Goal: Task Accomplishment & Management: Manage account settings

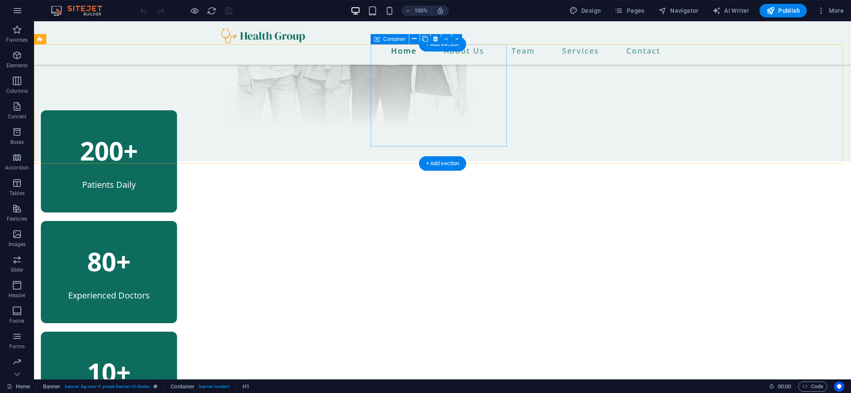
scroll to position [315, 0]
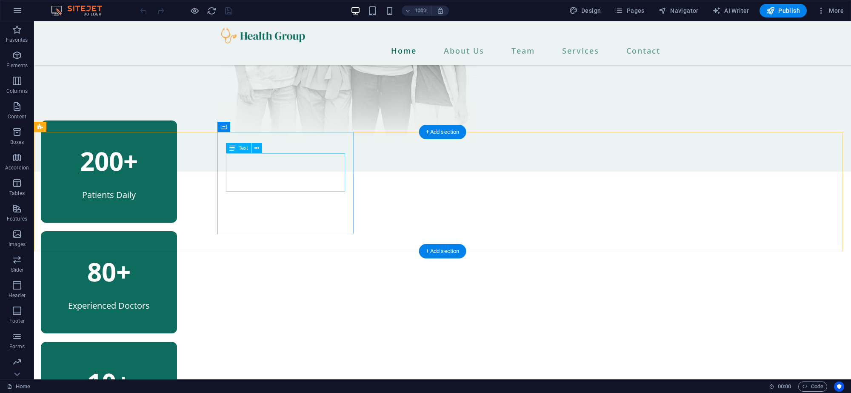
click at [168, 167] on div "200+" at bounding box center [108, 161] width 119 height 38
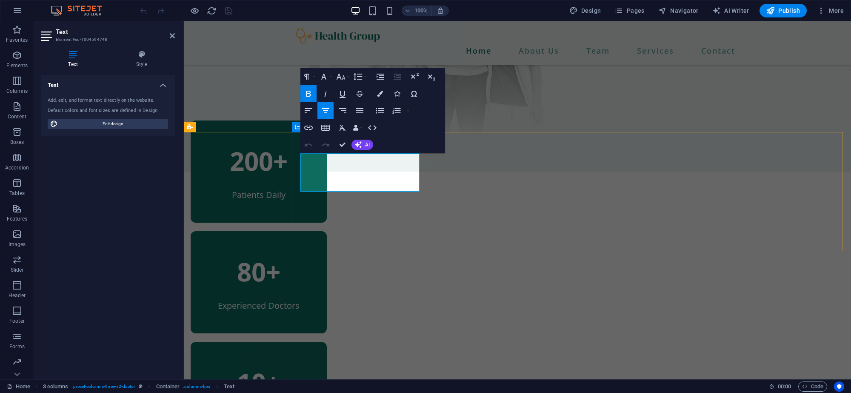
click at [288, 172] on strong "200+" at bounding box center [259, 160] width 58 height 35
click at [318, 252] on div "80+" at bounding box center [258, 271] width 119 height 38
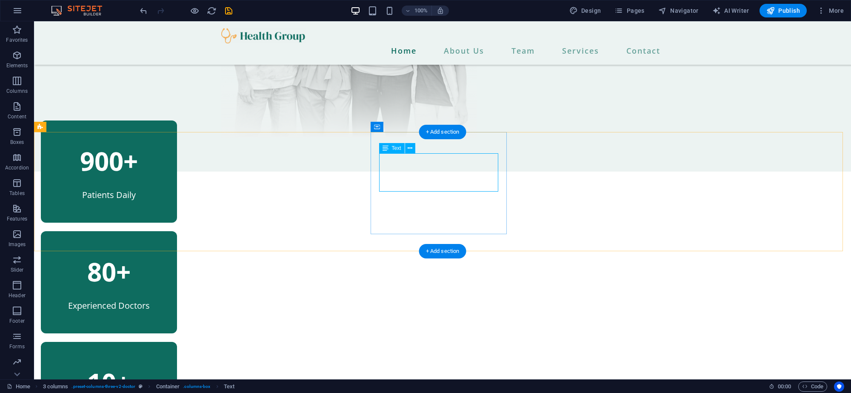
click at [168, 252] on div "80+" at bounding box center [108, 271] width 119 height 38
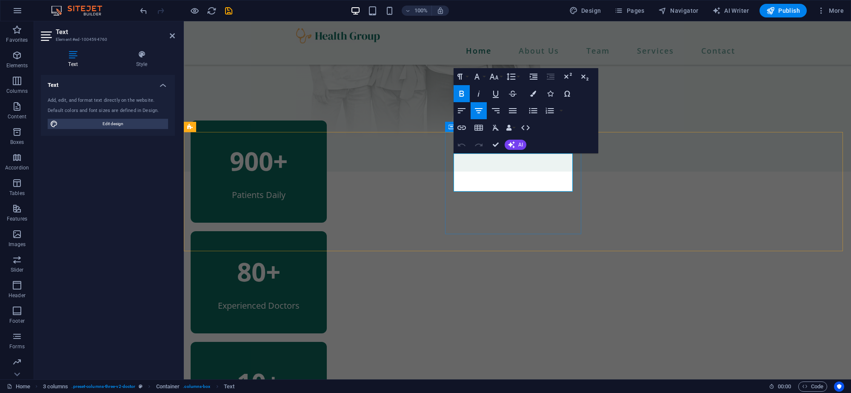
click at [280, 254] on strong "80+" at bounding box center [258, 271] width 43 height 35
click at [318, 363] on div "10+" at bounding box center [258, 382] width 119 height 38
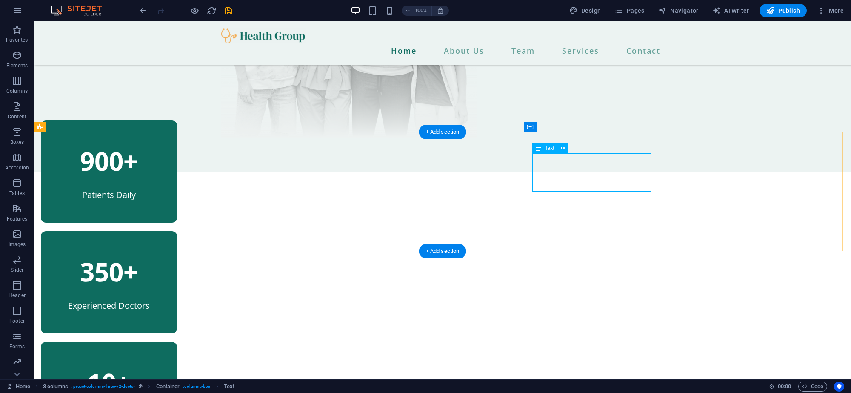
click at [168, 363] on div "10+" at bounding box center [108, 382] width 119 height 38
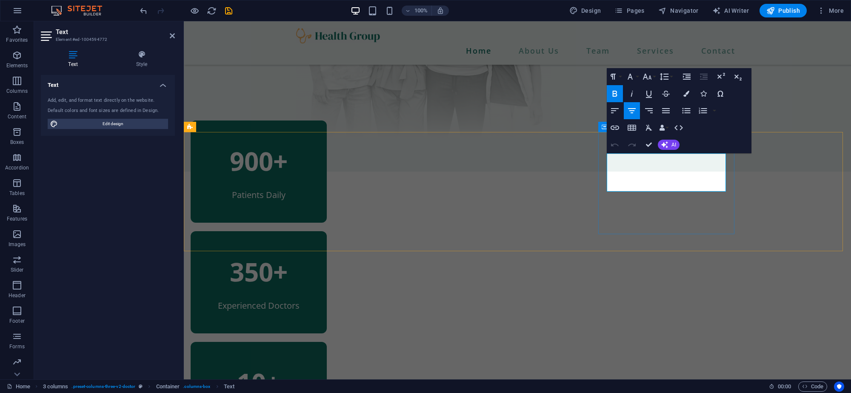
click at [280, 365] on strong "10+" at bounding box center [258, 382] width 43 height 35
click at [327, 342] on div "15+ Years of Experience" at bounding box center [259, 393] width 136 height 102
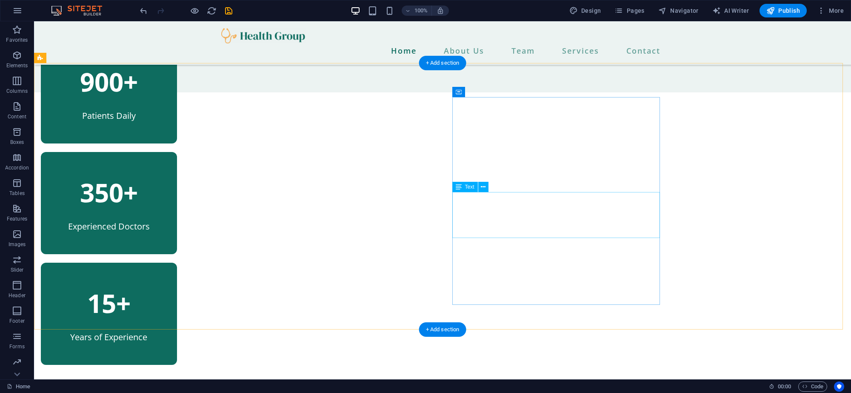
scroll to position [365, 0]
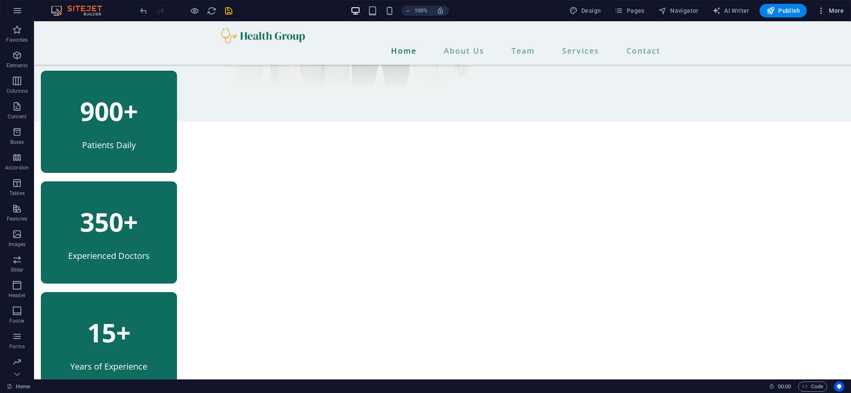
click at [824, 13] on icon "button" at bounding box center [821, 10] width 9 height 9
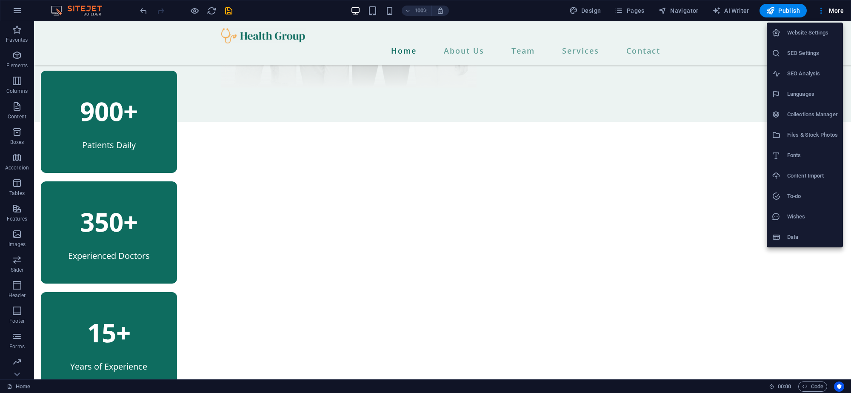
click at [227, 9] on div at bounding box center [425, 196] width 851 height 393
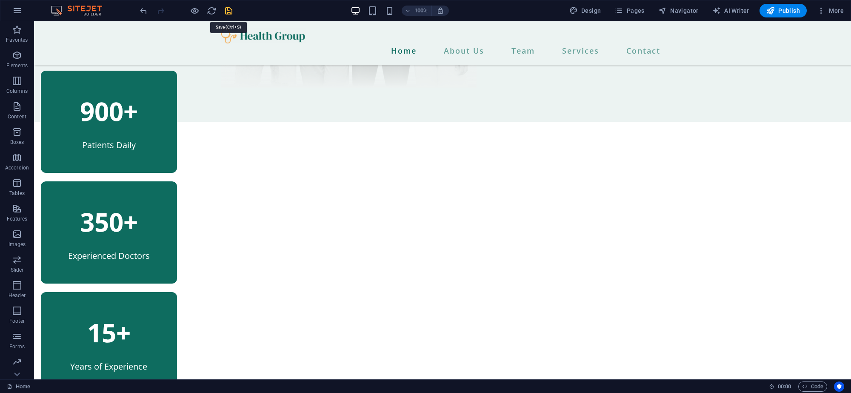
click at [230, 10] on icon "save" at bounding box center [229, 11] width 10 height 10
checkbox input "false"
click at [19, 9] on icon "button" at bounding box center [17, 11] width 10 height 10
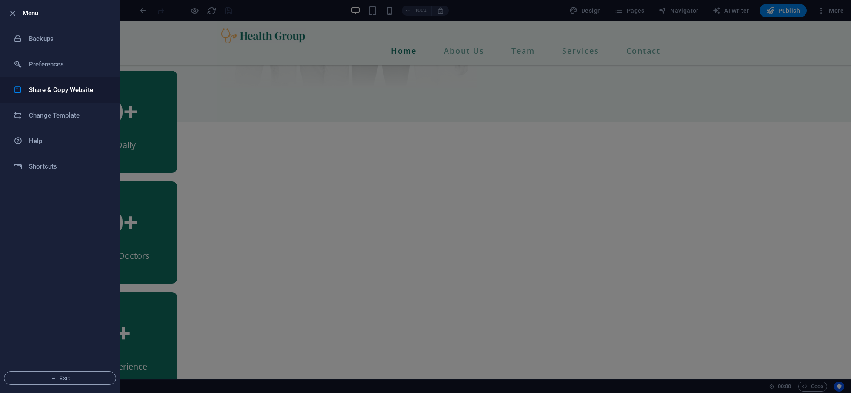
click at [87, 95] on li "Share & Copy Website" at bounding box center [59, 90] width 119 height 26
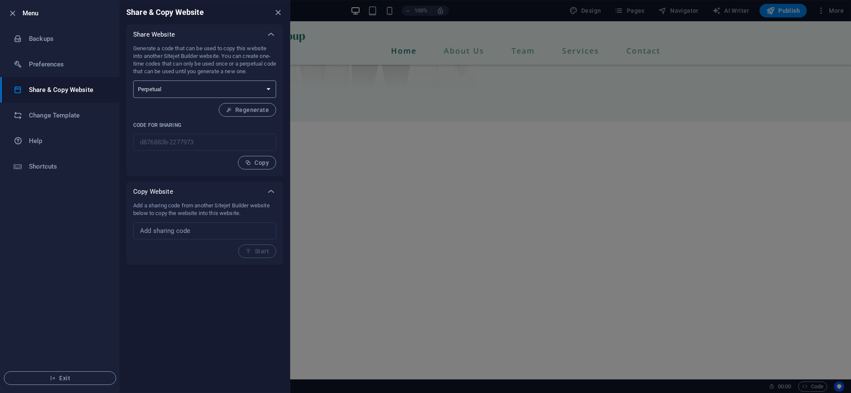
click at [194, 92] on select "One-time Perpetual" at bounding box center [204, 88] width 143 height 17
click at [376, 78] on div at bounding box center [425, 196] width 851 height 393
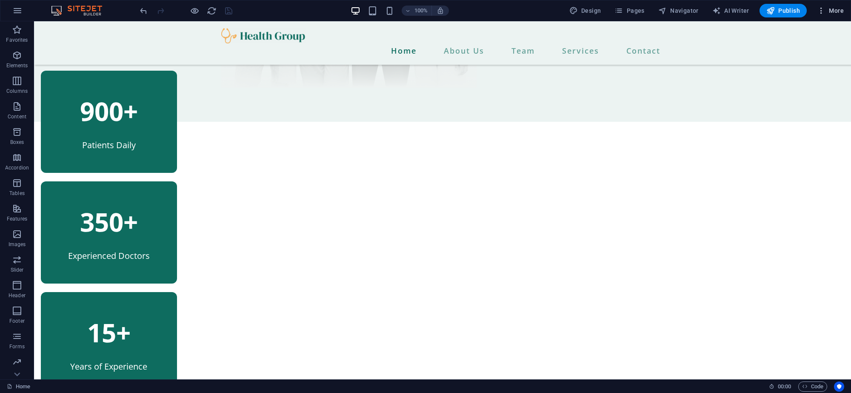
click at [825, 7] on icon "button" at bounding box center [821, 10] width 9 height 9
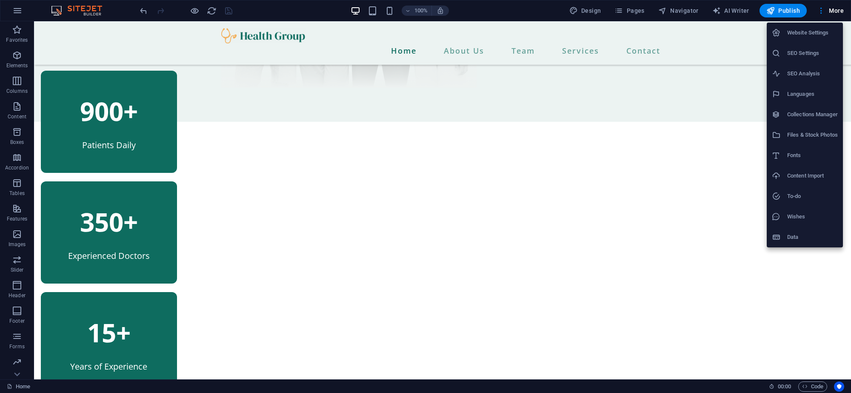
click at [818, 32] on h6 "Website Settings" at bounding box center [812, 33] width 51 height 10
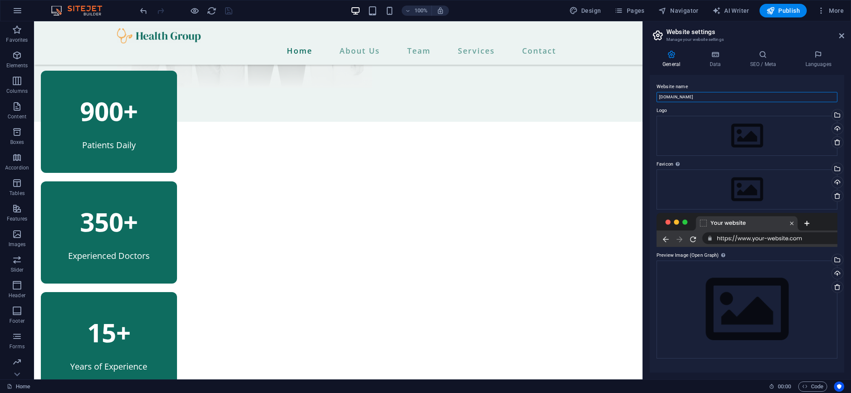
click at [699, 96] on input "[DOMAIN_NAME]" at bounding box center [747, 97] width 181 height 10
